Goal: Navigation & Orientation: Find specific page/section

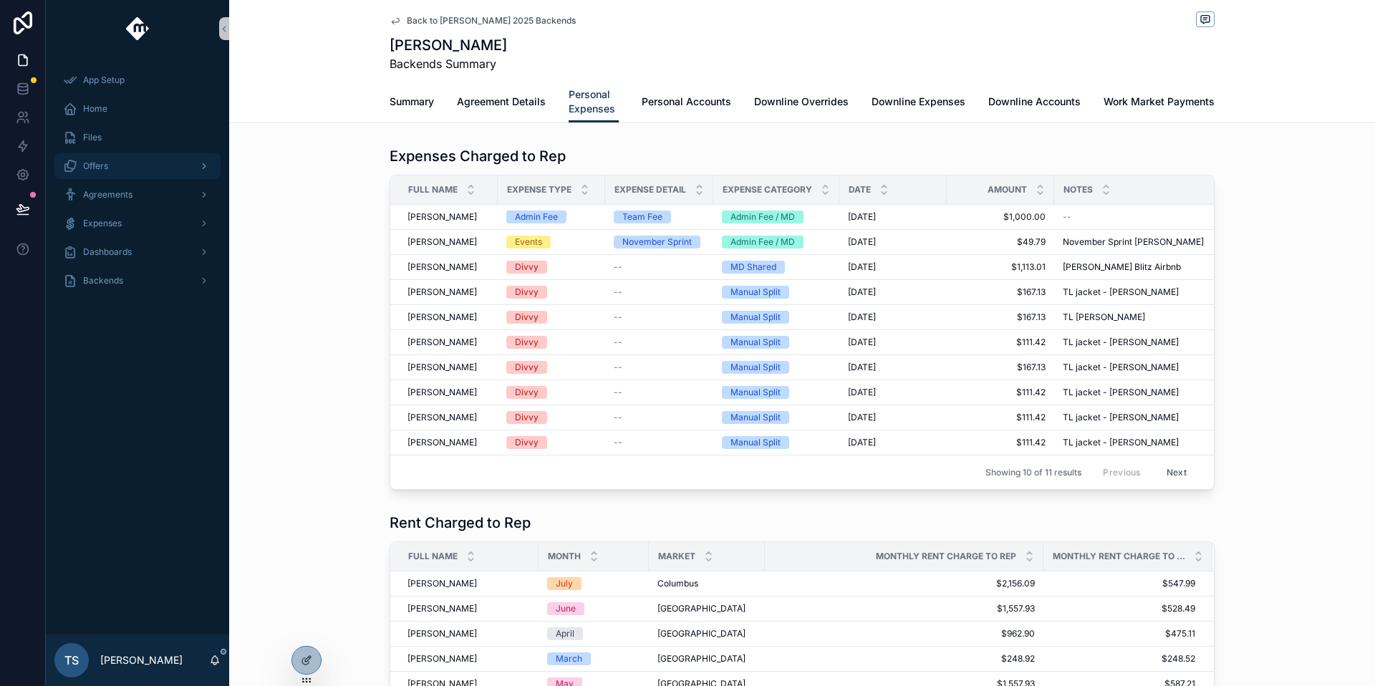
scroll to position [227, 0]
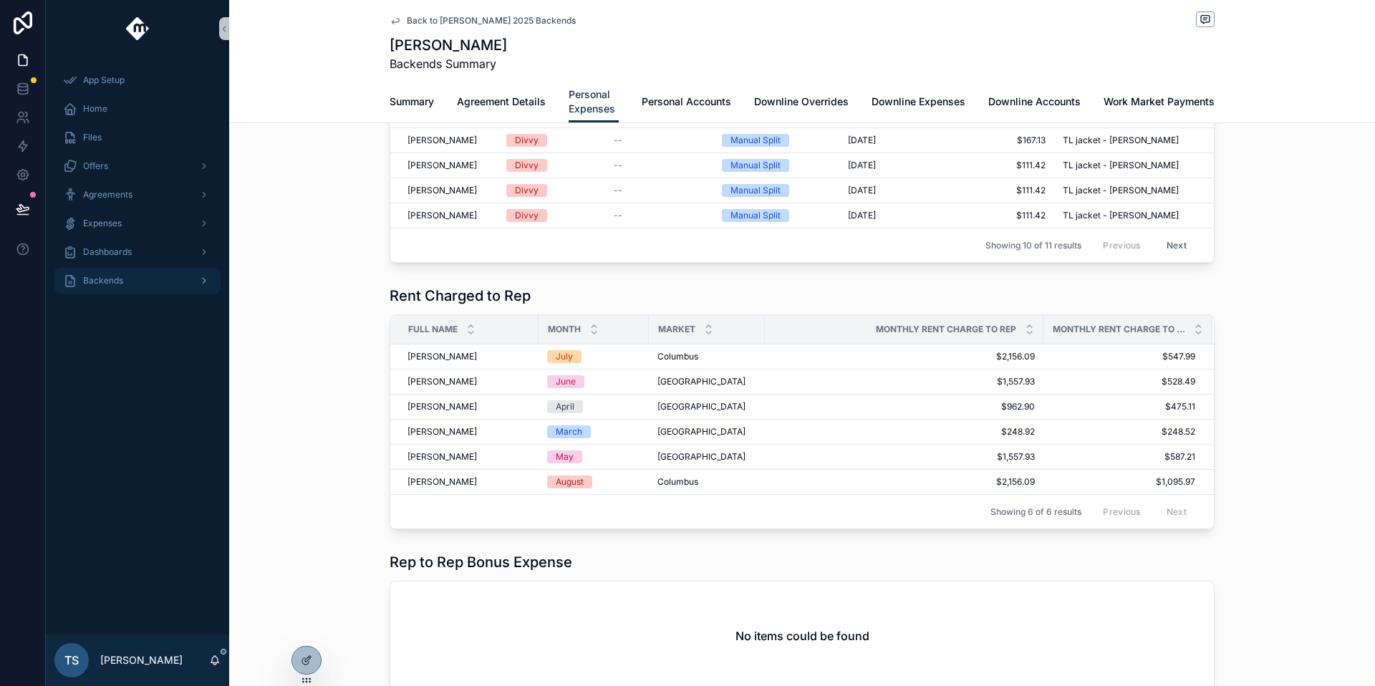
click at [155, 274] on div "Backends" at bounding box center [137, 280] width 149 height 23
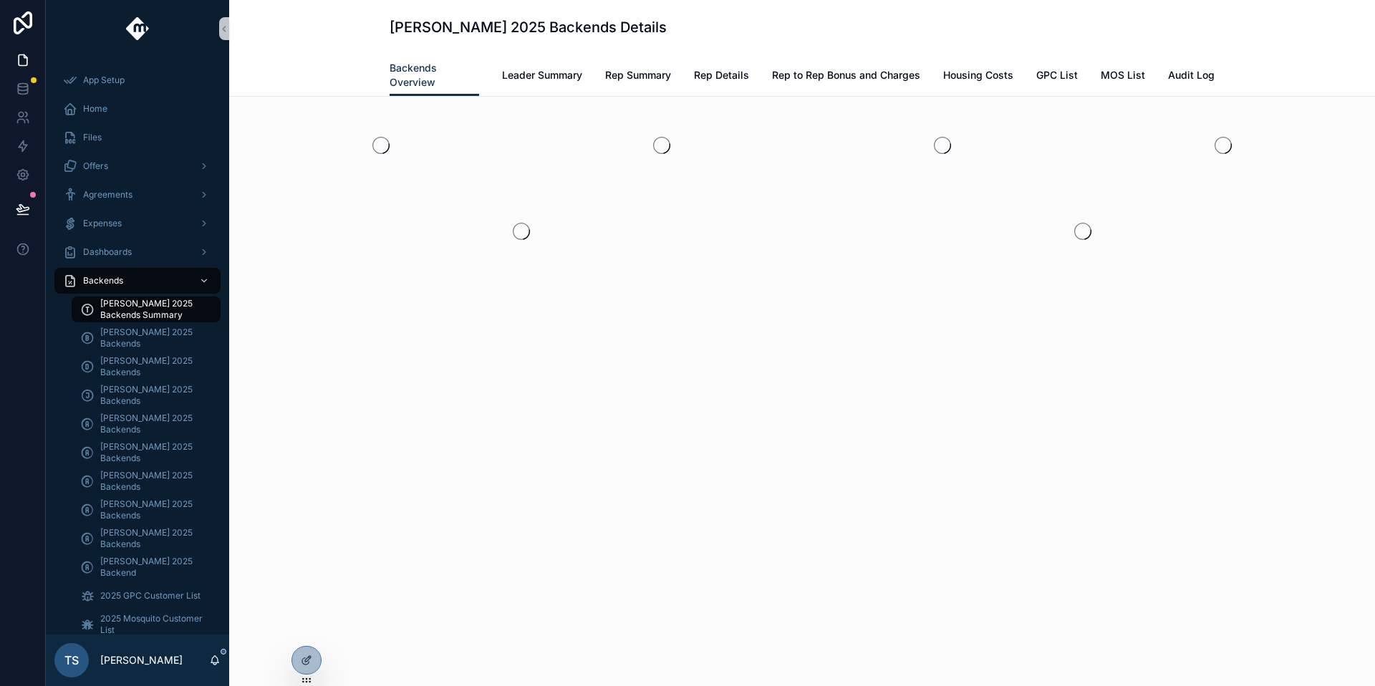
click at [161, 315] on span "[PERSON_NAME] 2025 Backends Summary" at bounding box center [153, 309] width 106 height 23
click at [640, 74] on span "Rep Summary" at bounding box center [638, 75] width 66 height 14
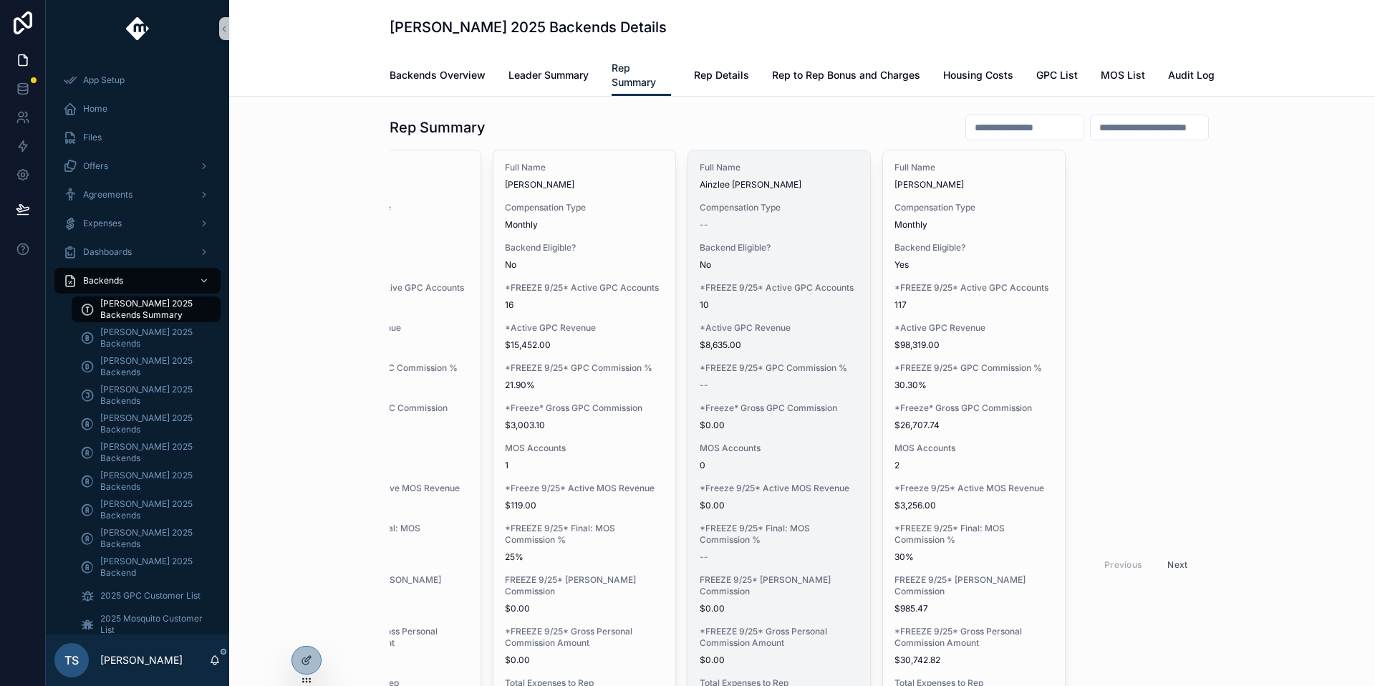
scroll to position [103, 0]
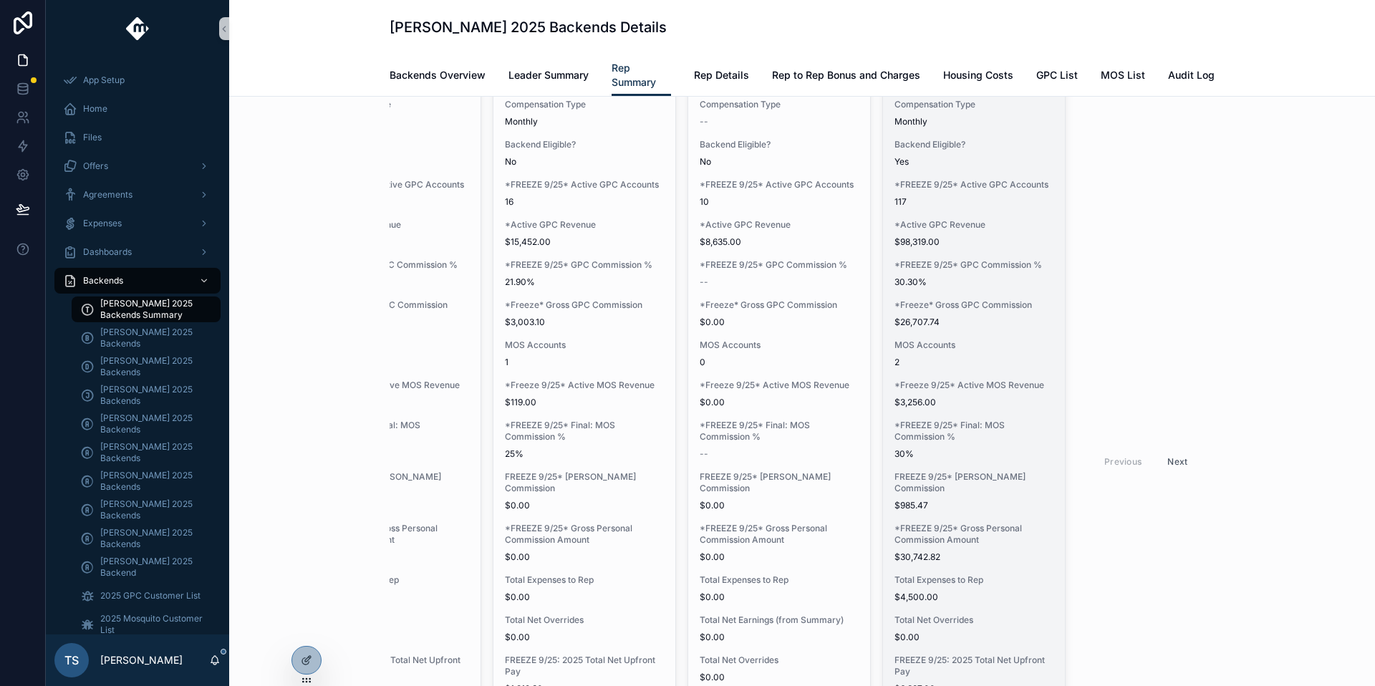
click at [947, 448] on span "30%" at bounding box center [974, 453] width 159 height 11
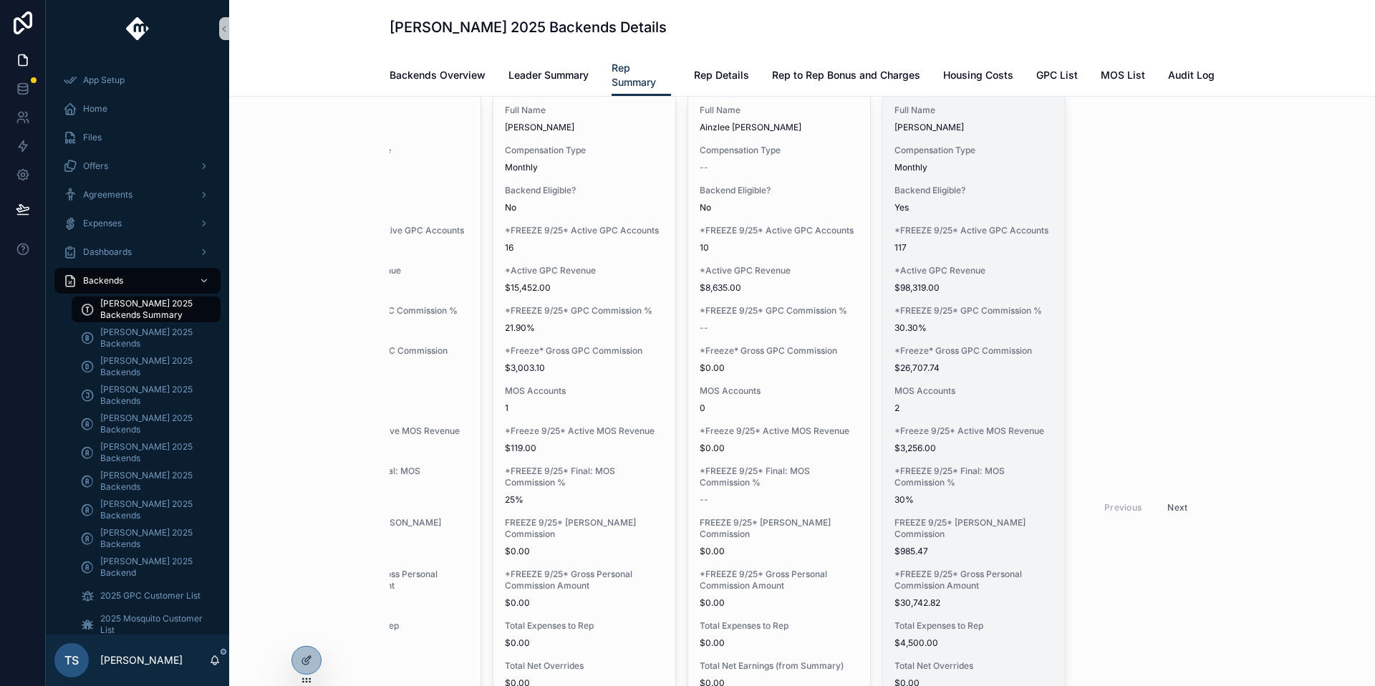
scroll to position [39, 0]
